Goal: Transaction & Acquisition: Purchase product/service

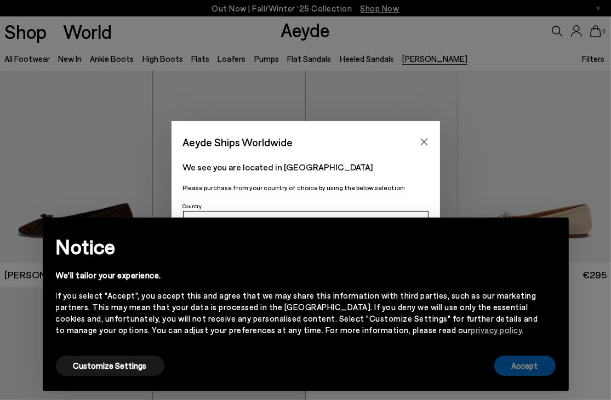
click at [546, 372] on button "Accept" at bounding box center [525, 366] width 61 height 20
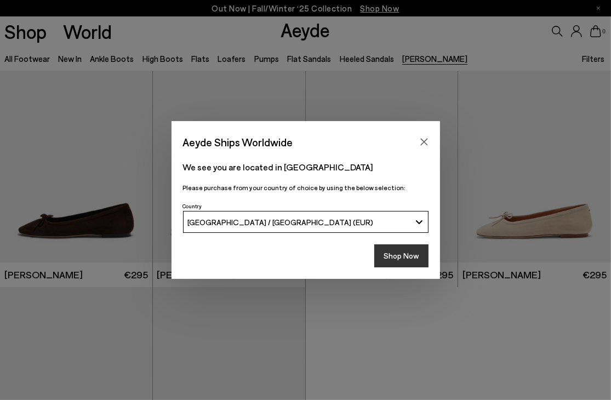
click at [389, 246] on button "Shop Now" at bounding box center [402, 256] width 54 height 23
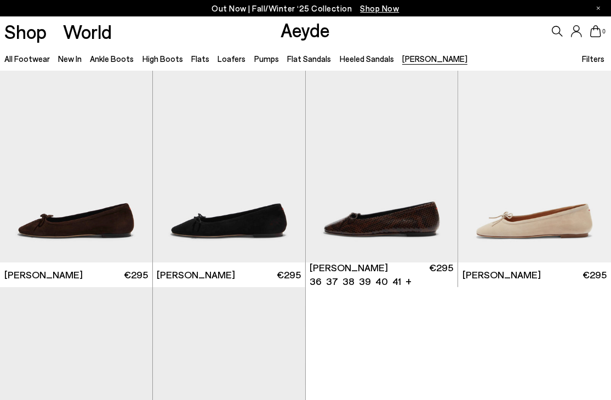
scroll to position [55, 0]
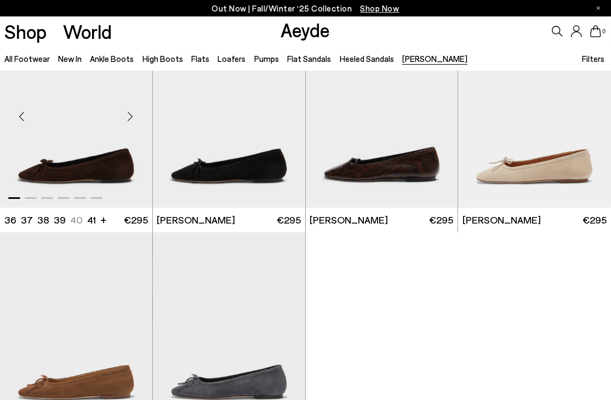
click at [128, 144] on img "1 / 6" at bounding box center [76, 112] width 152 height 192
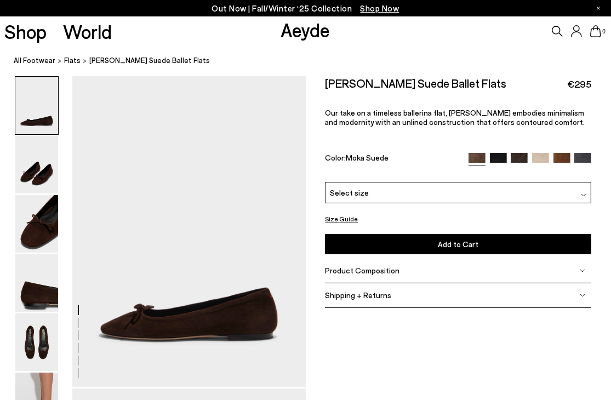
click at [498, 156] on img at bounding box center [498, 161] width 17 height 17
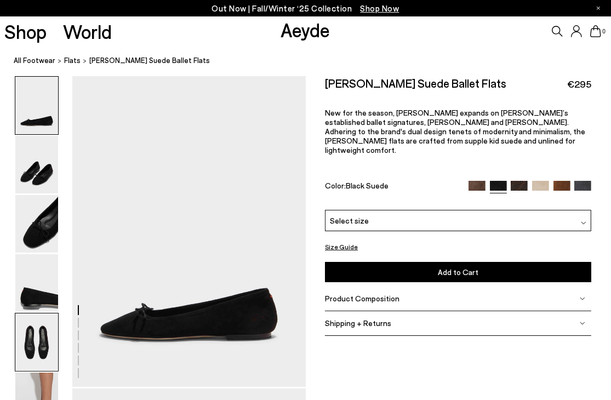
click at [21, 344] on img at bounding box center [36, 343] width 43 height 58
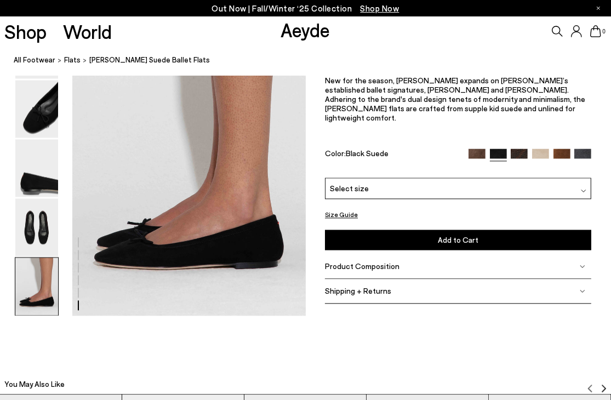
scroll to position [1636, 0]
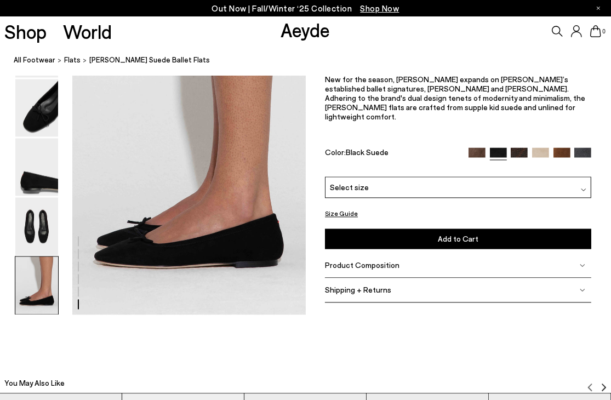
click at [585, 148] on div "Delfina Suede Ballet Flats €295 New for the season, Delfina expands on Aeyde’s …" at bounding box center [458, 110] width 267 height 134
click at [583, 149] on img at bounding box center [583, 156] width 17 height 17
